Goal: Find specific page/section: Find specific page/section

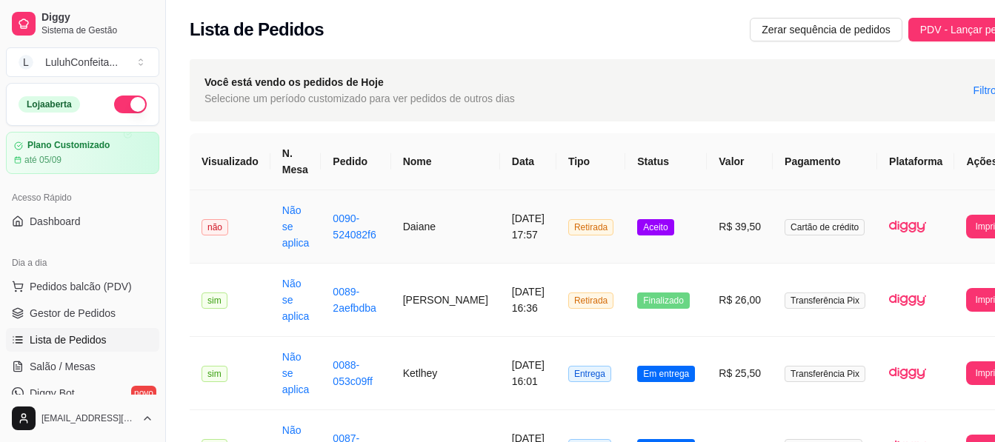
scroll to position [109, 0]
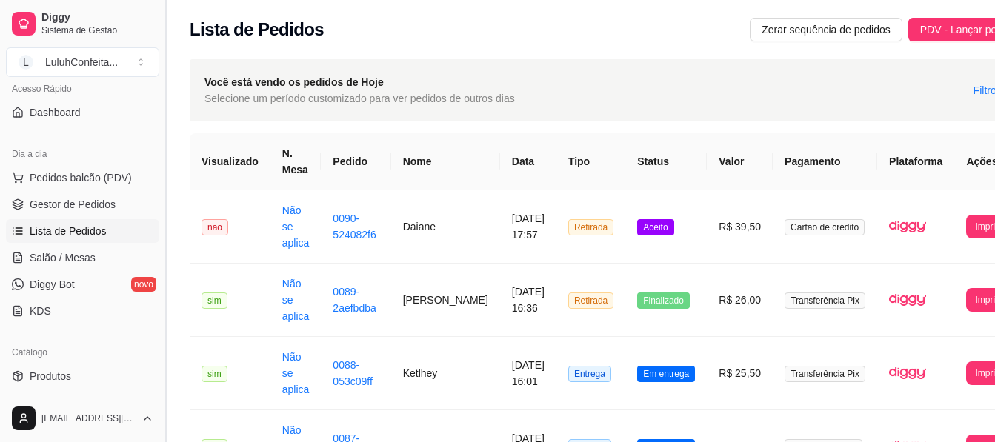
click at [159, 404] on button "Toggle Sidebar" at bounding box center [165, 221] width 12 height 442
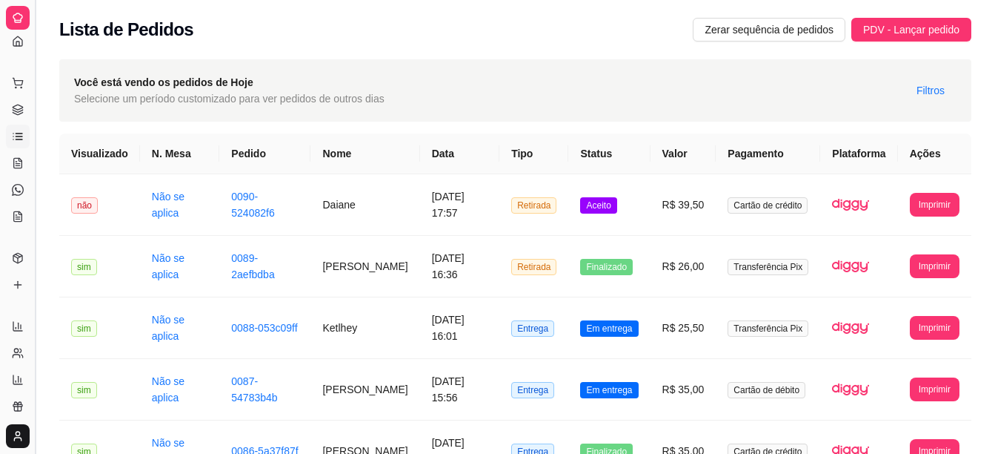
click at [31, 351] on button "Toggle Sidebar" at bounding box center [35, 227] width 12 height 454
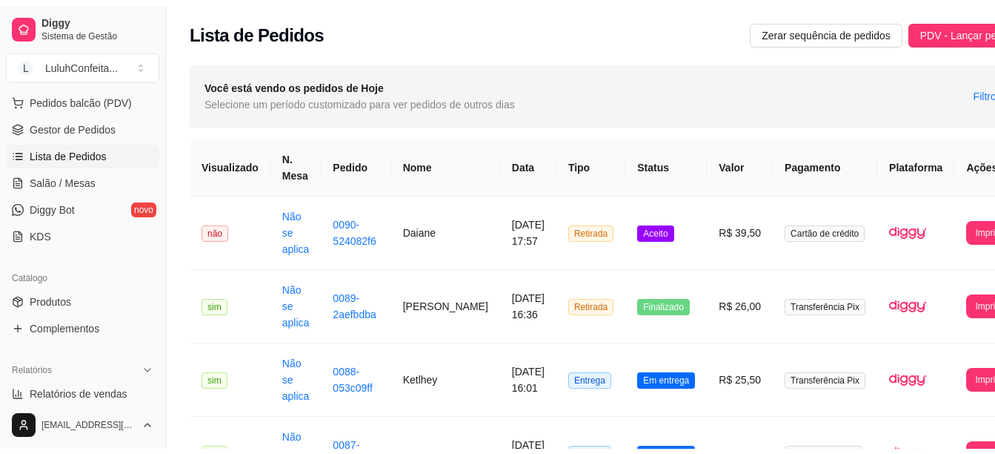
scroll to position [219, 0]
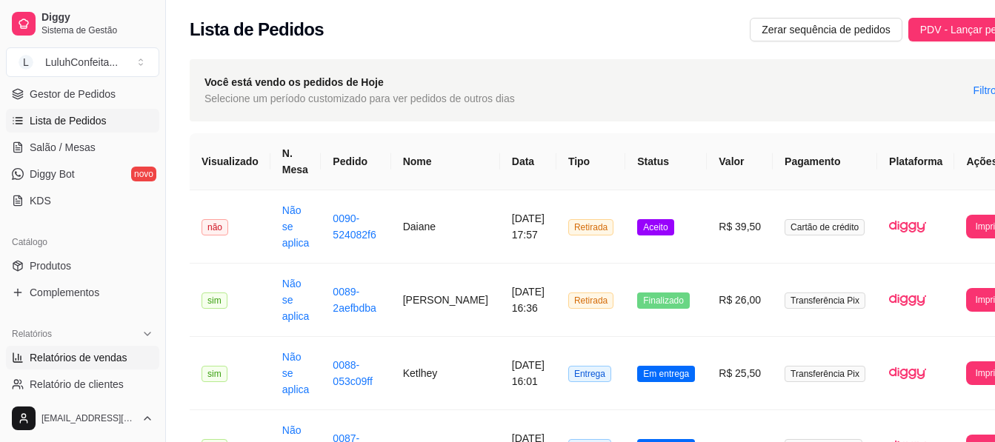
click at [105, 351] on span "Relatórios de vendas" at bounding box center [79, 358] width 98 height 15
select select "ALL"
select select "0"
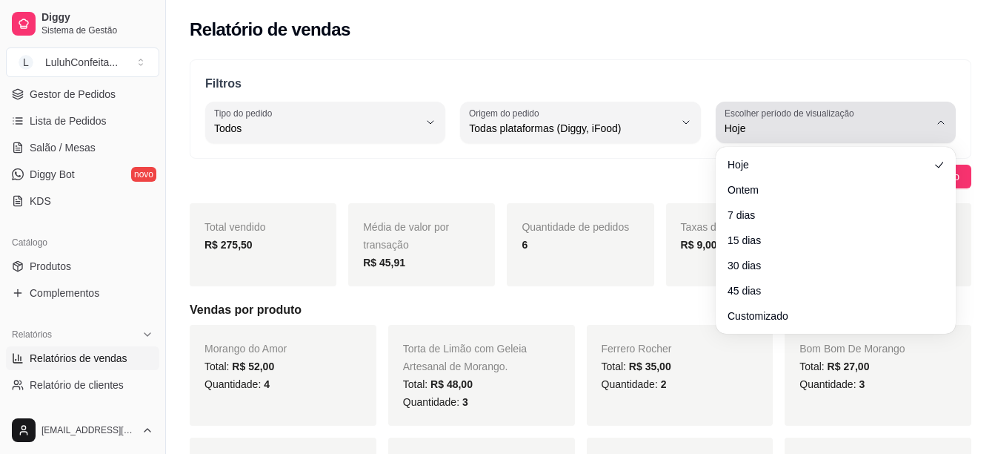
click at [938, 125] on icon "button" at bounding box center [941, 122] width 12 height 12
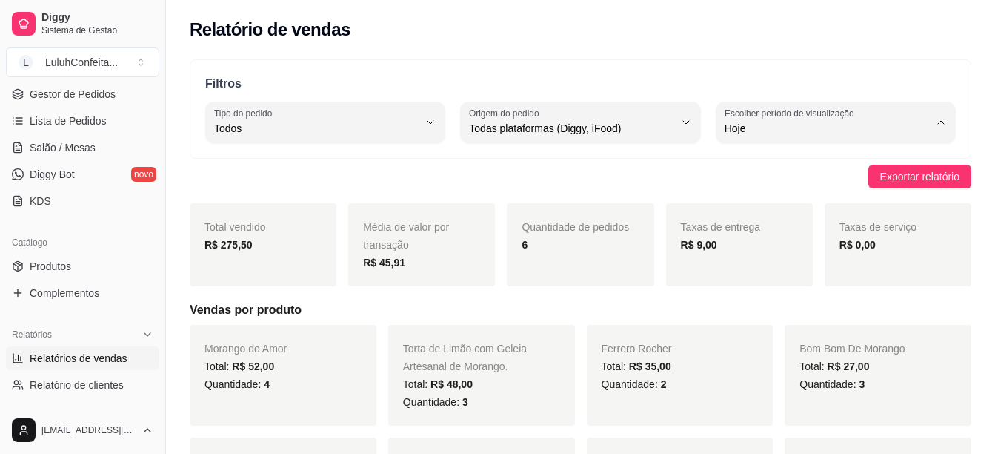
click at [772, 188] on span "Ontem" at bounding box center [828, 188] width 193 height 14
type input "1"
select select "1"
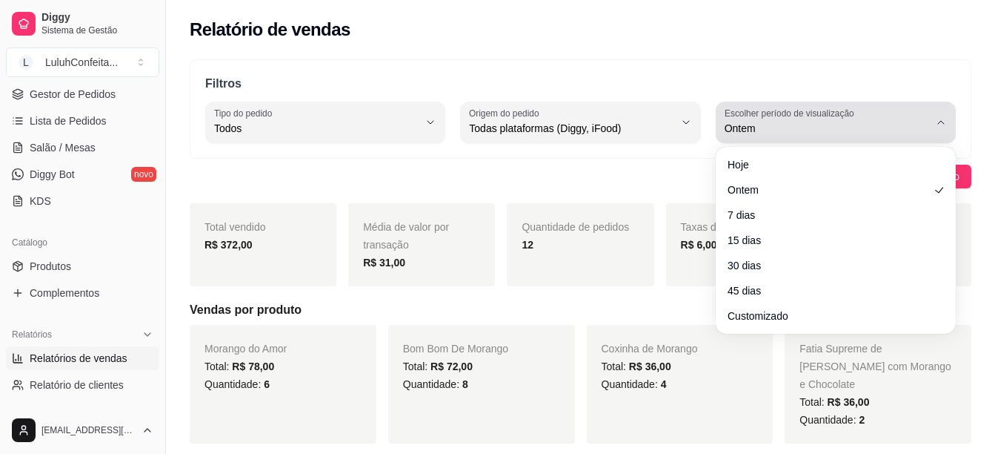
click at [944, 122] on icon "button" at bounding box center [941, 122] width 12 height 12
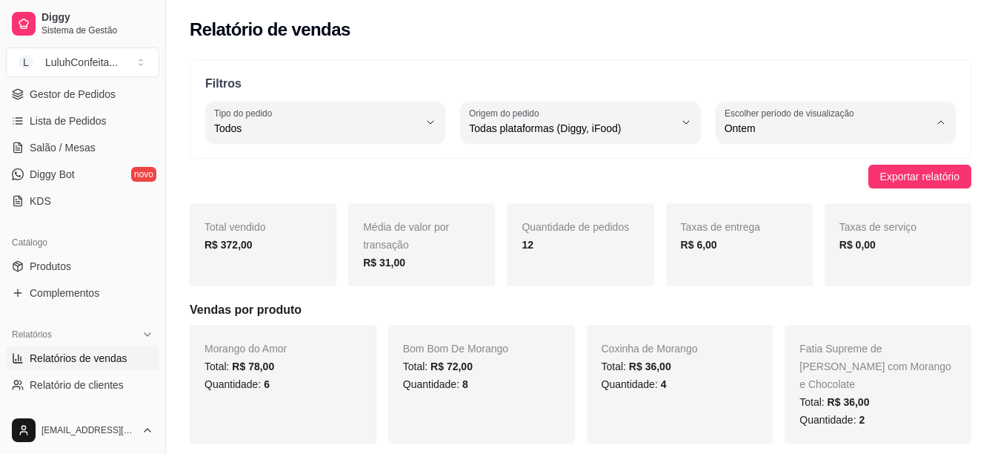
click at [762, 165] on span "Hoje" at bounding box center [828, 163] width 193 height 14
type input "0"
select select "0"
